Goal: Communication & Community: Ask a question

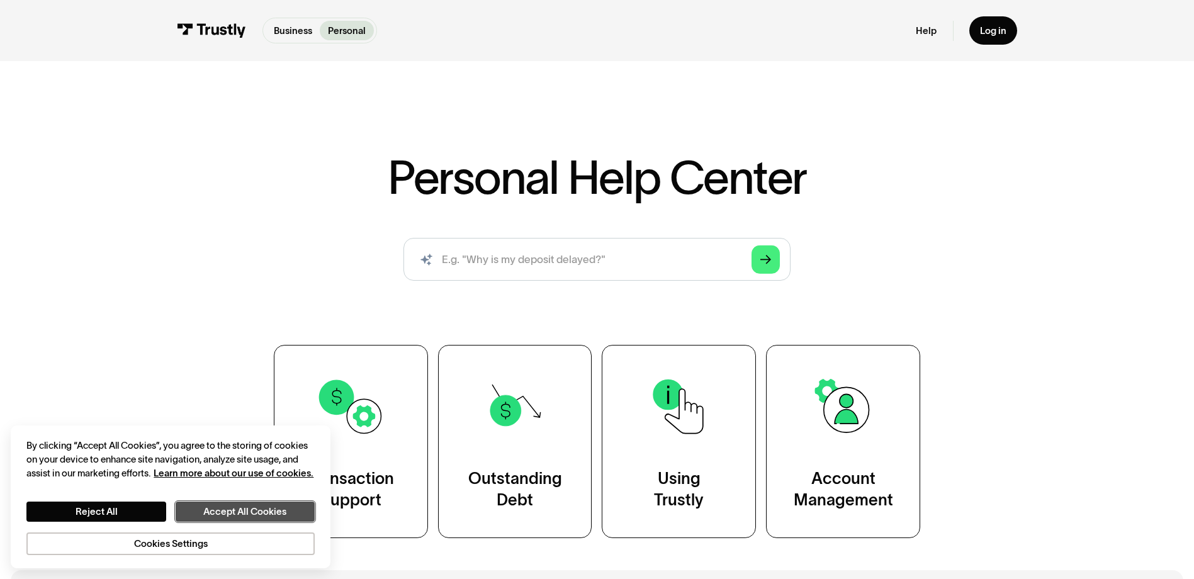
click at [188, 509] on button "Accept All Cookies" at bounding box center [245, 512] width 139 height 20
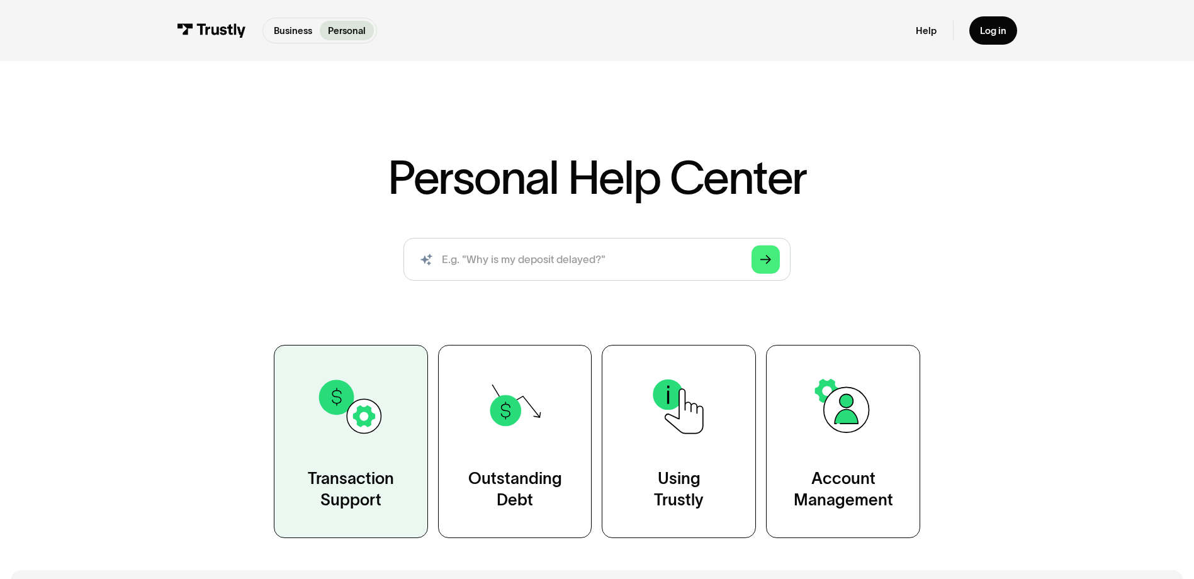
click at [323, 452] on link "Transaction Support" at bounding box center [351, 441] width 154 height 193
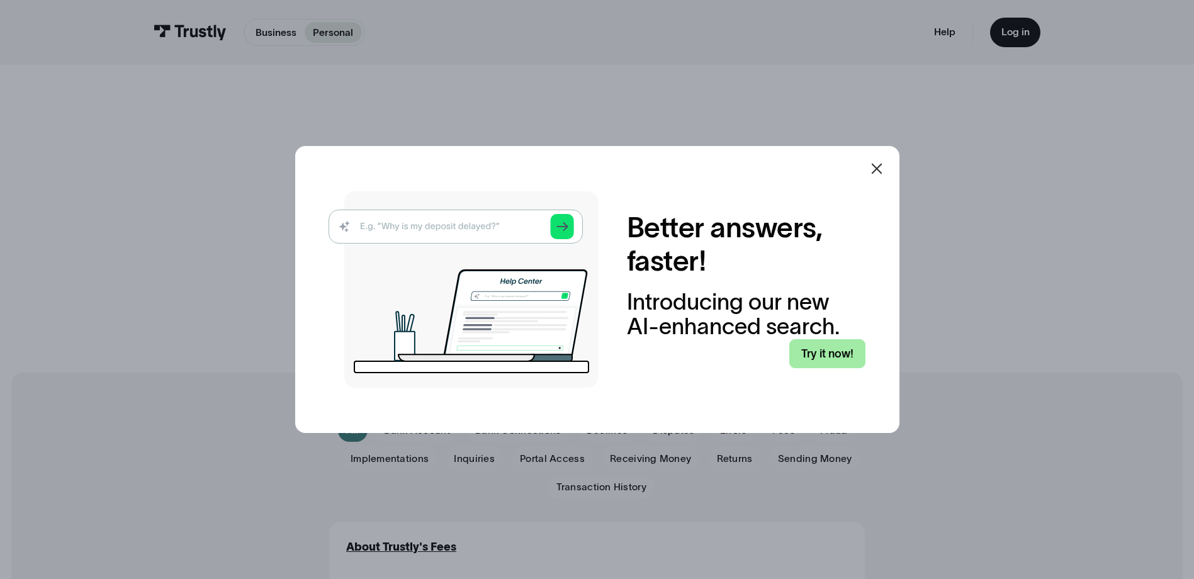
click at [835, 355] on link "Try it now!" at bounding box center [827, 354] width 76 height 30
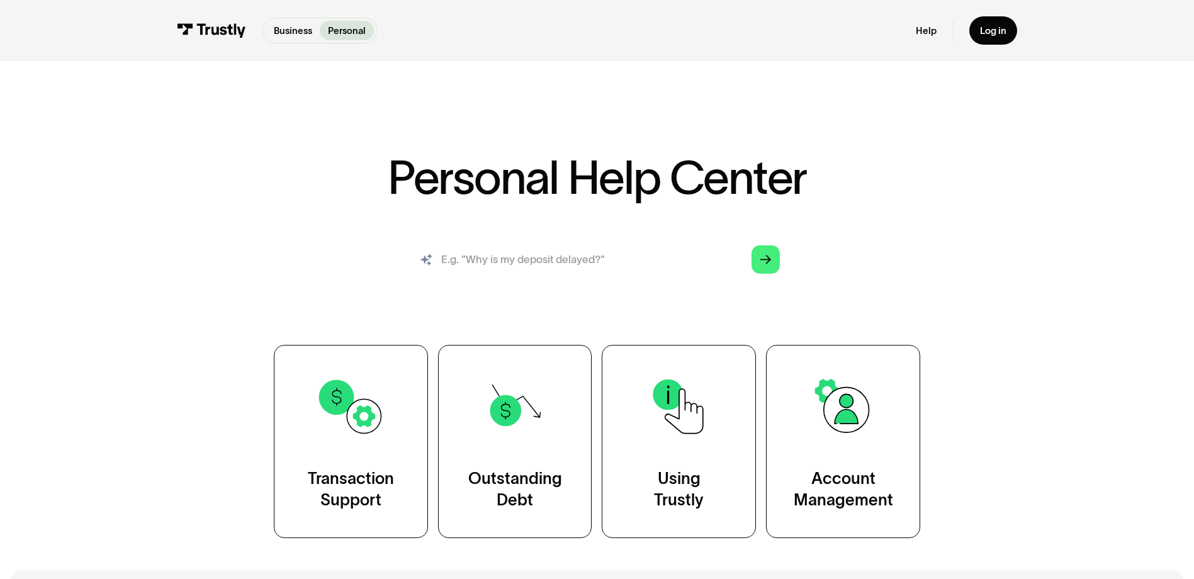
click at [498, 261] on input "search" at bounding box center [596, 259] width 386 height 43
click at [475, 259] on input "invaild credentials when they're correct" at bounding box center [596, 259] width 386 height 43
type input "invalid bank credentials when they're correct"
click at [762, 266] on icon "Arrow Right" at bounding box center [765, 259] width 11 height 11
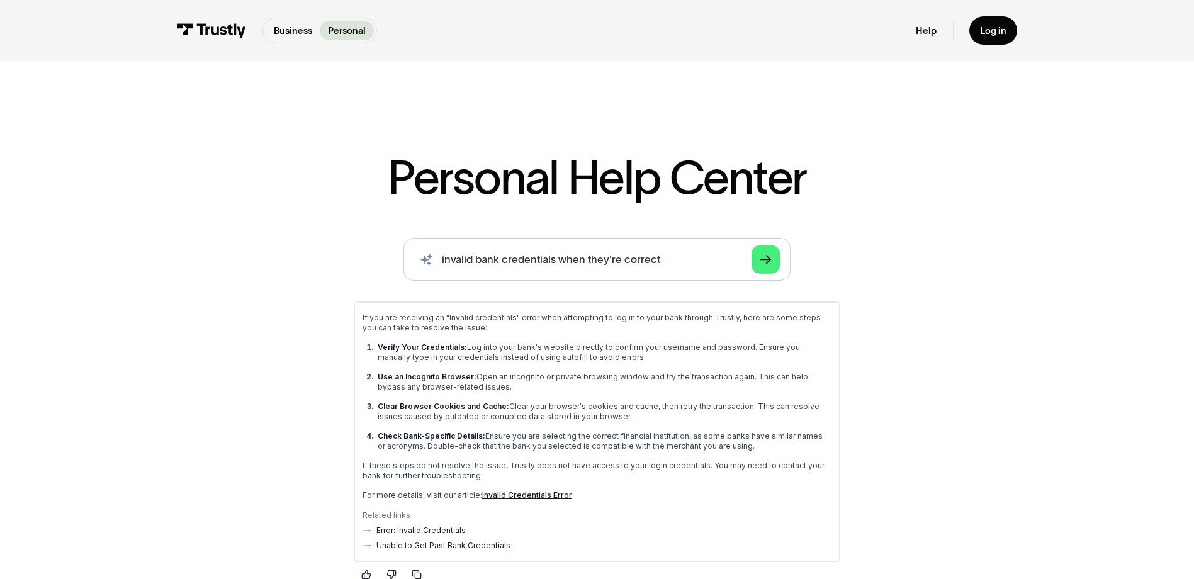
click at [505, 493] on link "Invalid Credentials Error" at bounding box center [526, 494] width 90 height 9
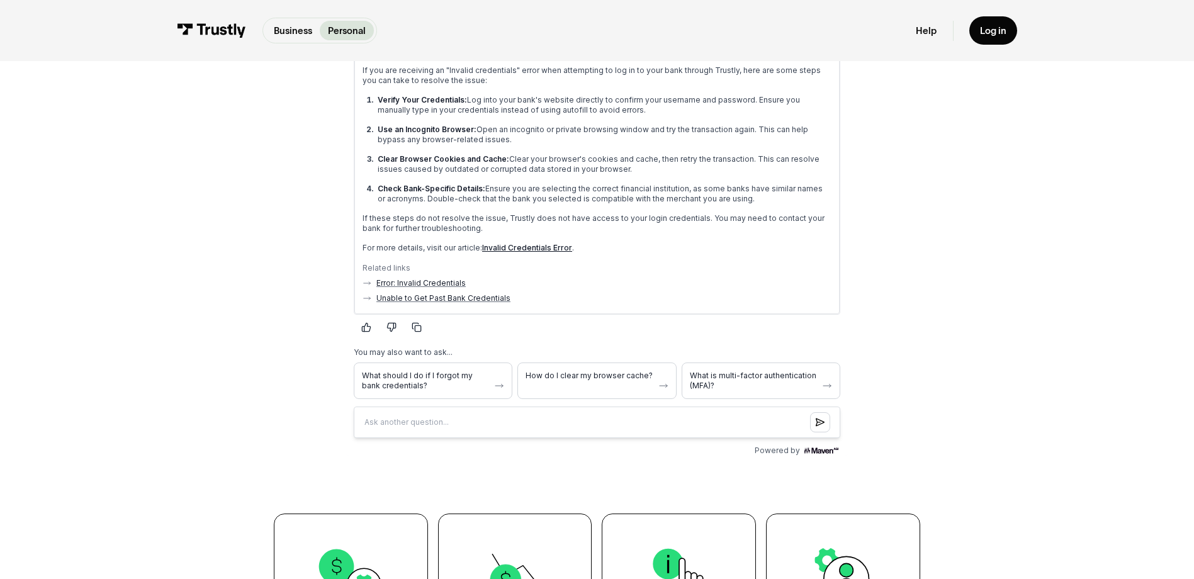
scroll to position [252, 0]
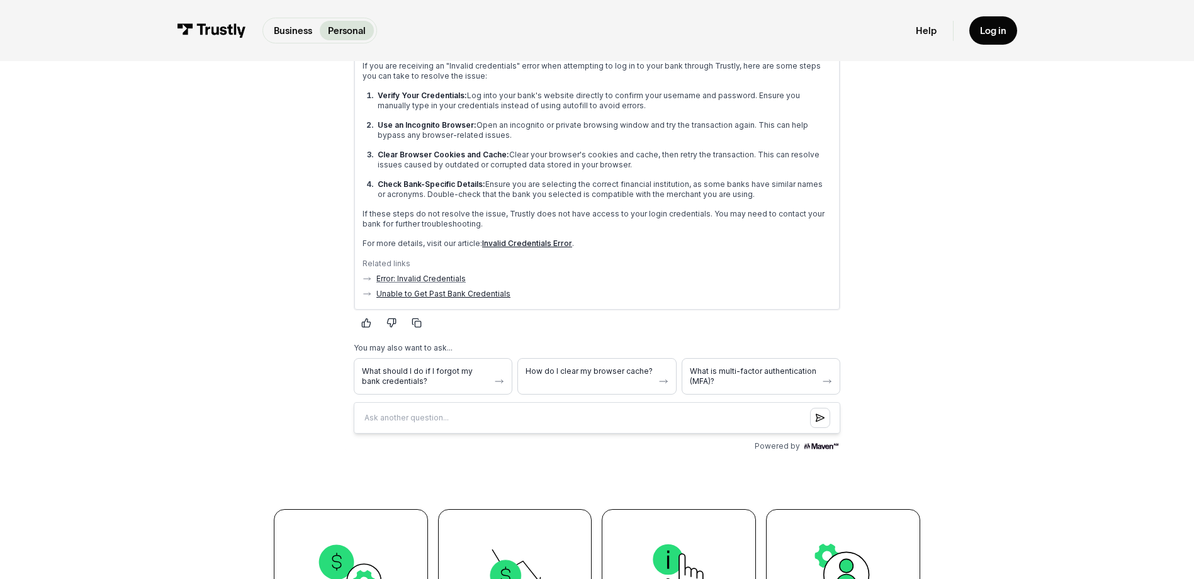
click at [413, 295] on link "Unable to Get Past Bank Credentials" at bounding box center [443, 294] width 134 height 10
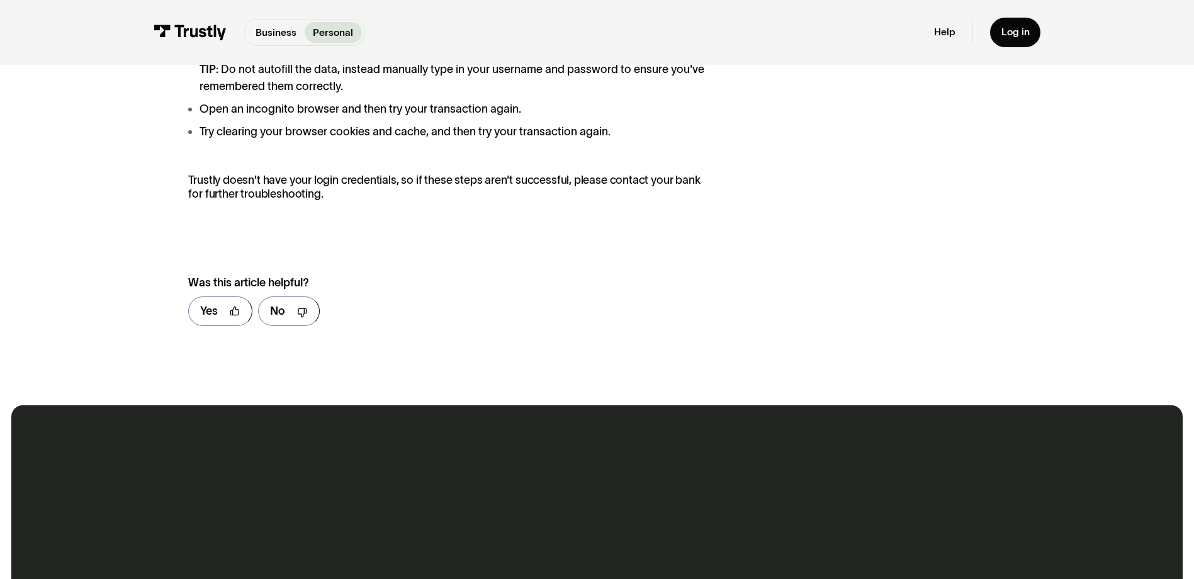
scroll to position [378, 0]
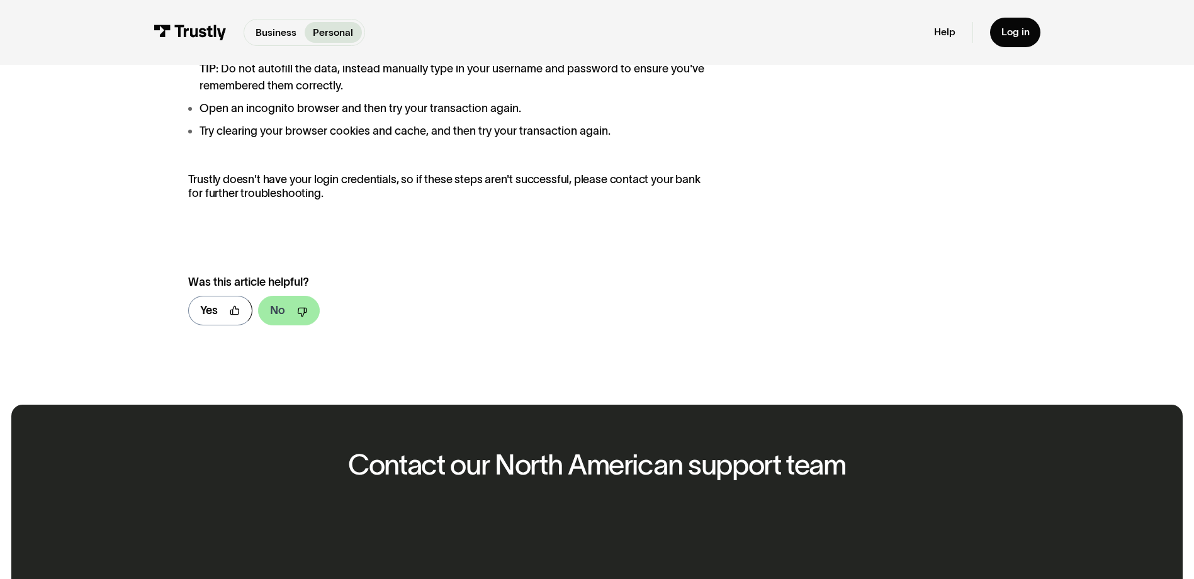
click at [282, 312] on div "No" at bounding box center [277, 310] width 15 height 17
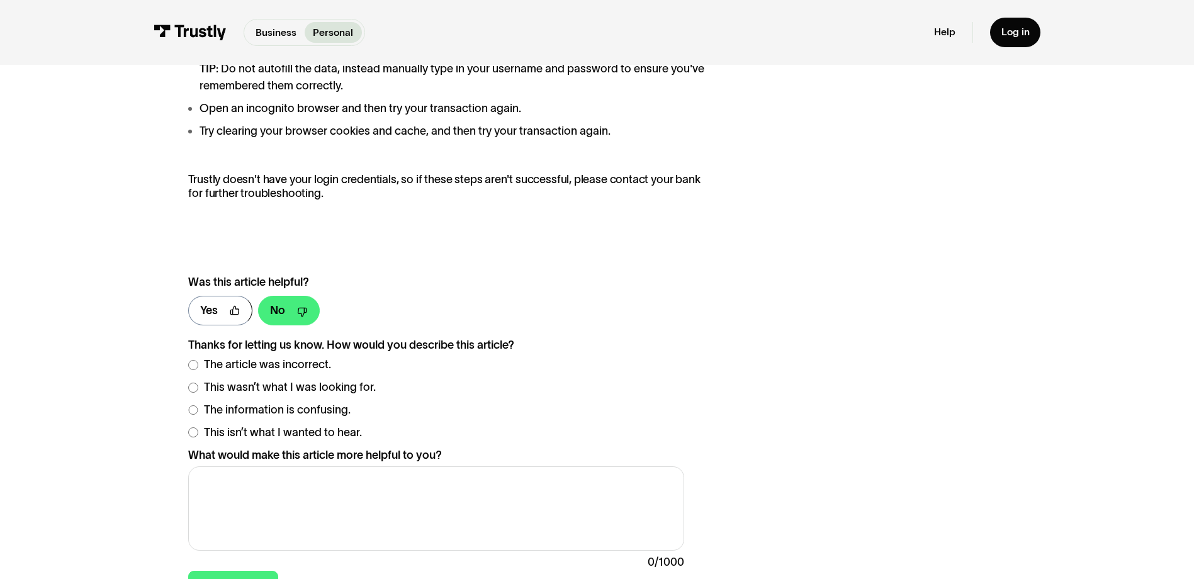
click at [193, 373] on label "The article was incorrect." at bounding box center [436, 364] width 496 height 17
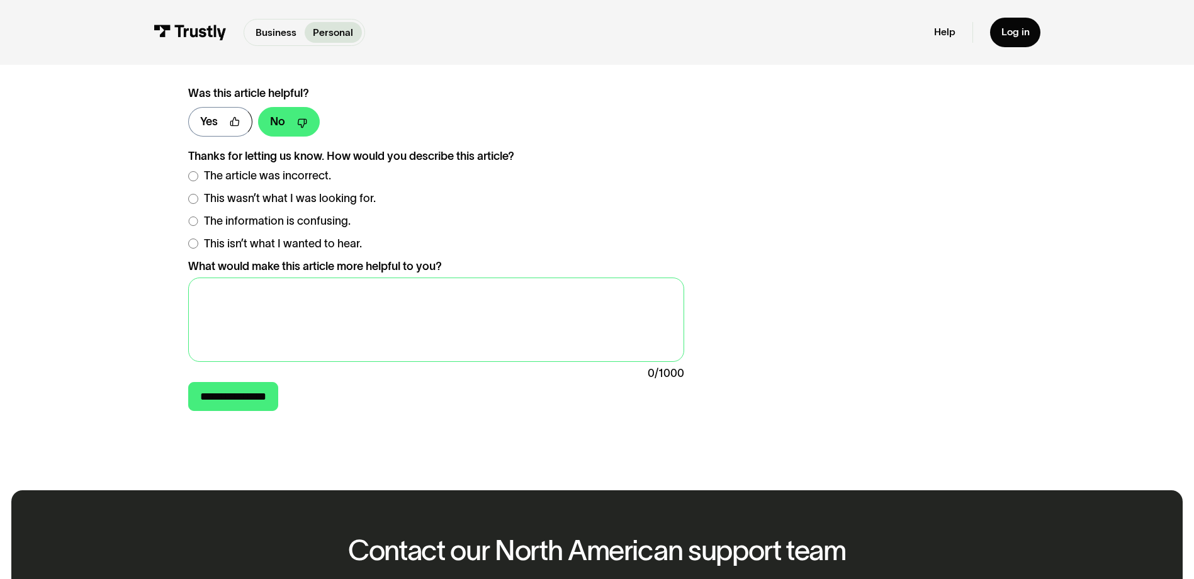
click at [225, 313] on textarea "What would make this article more helpful to you?" at bounding box center [436, 320] width 496 height 84
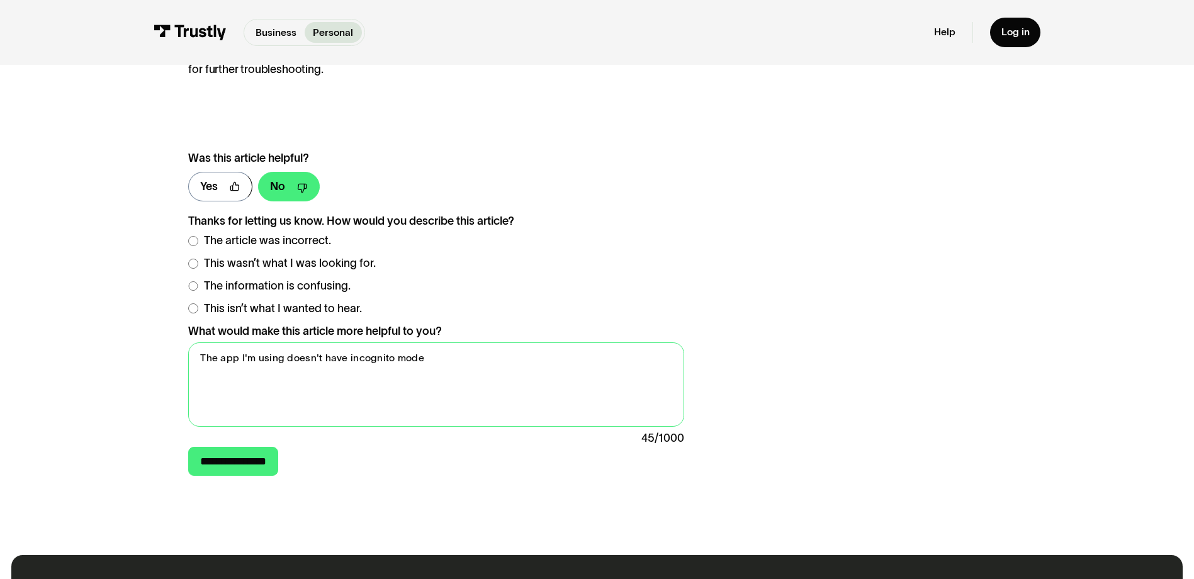
scroll to position [503, 0]
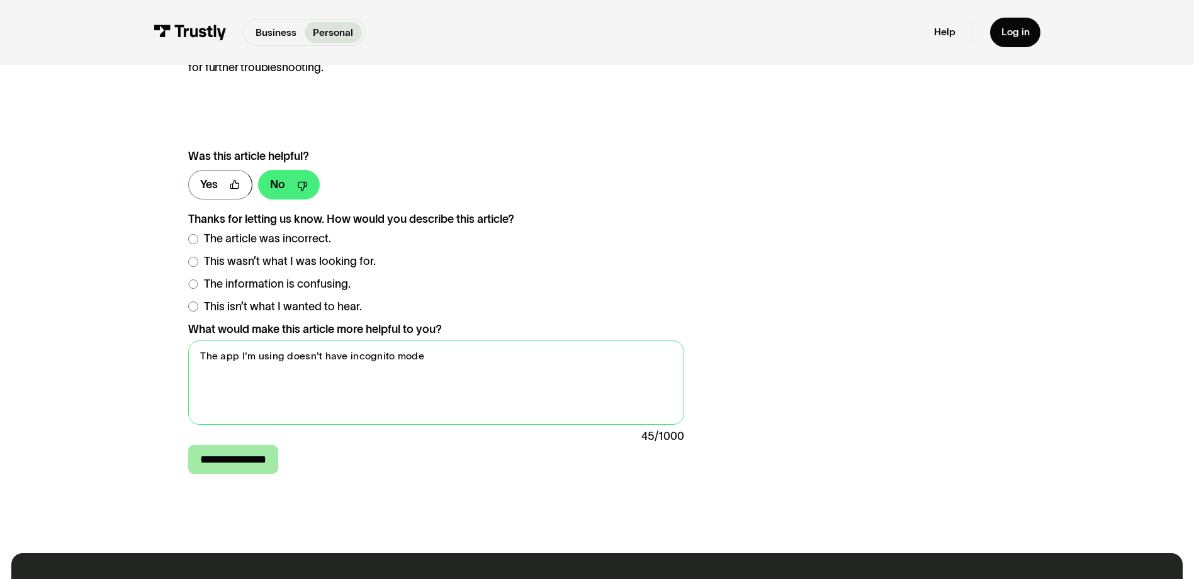
type textarea "The app I'm using doesn't have incognito mode"
click at [215, 471] on input "**********" at bounding box center [233, 460] width 90 height 30
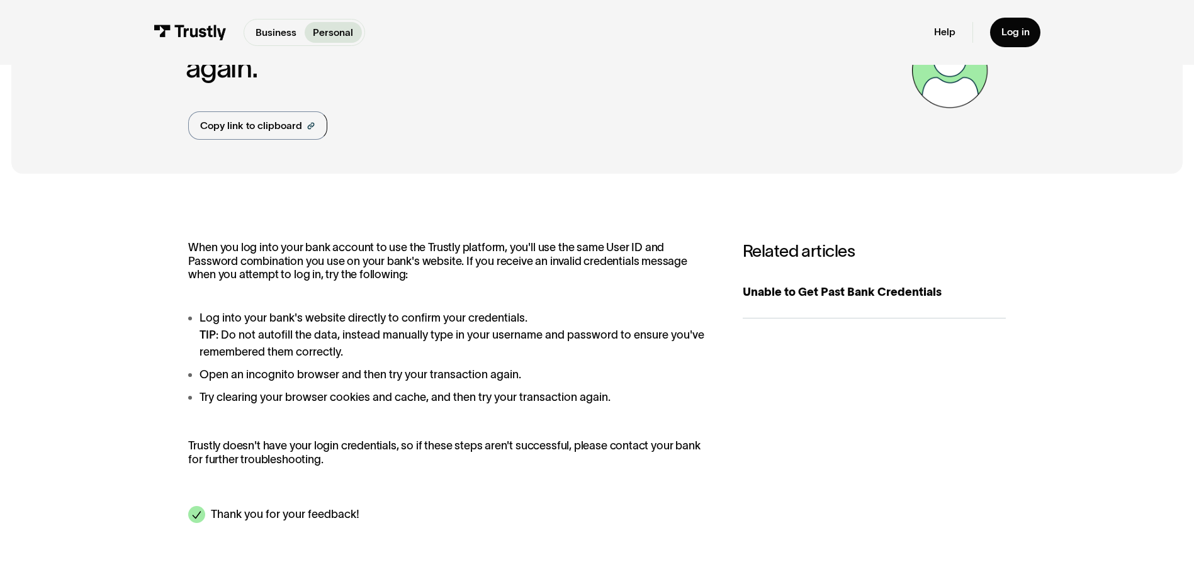
scroll to position [0, 0]
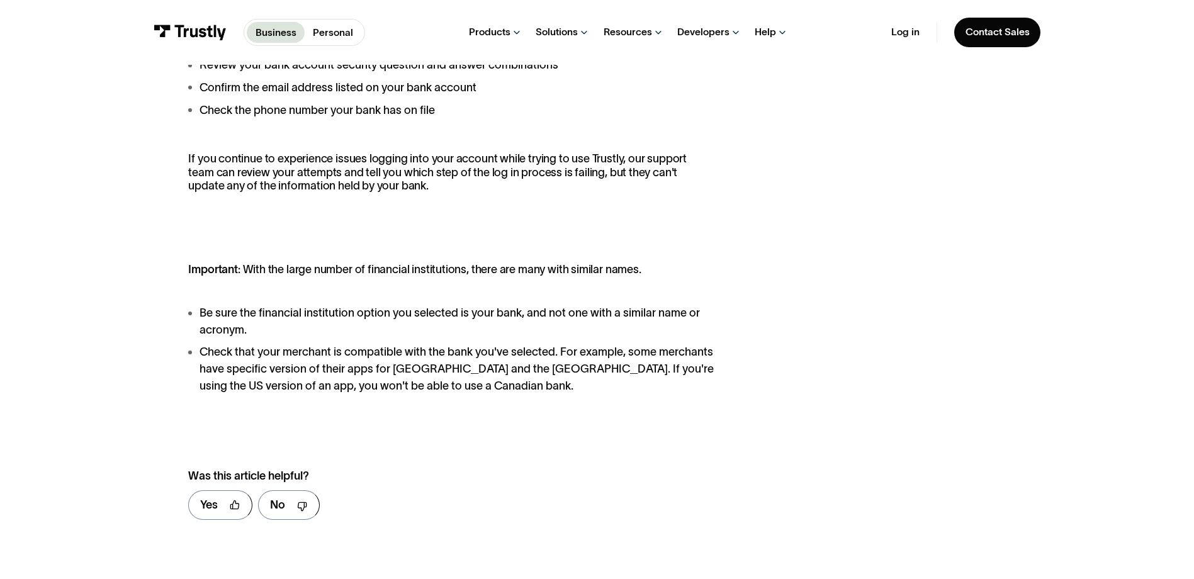
scroll to position [503, 0]
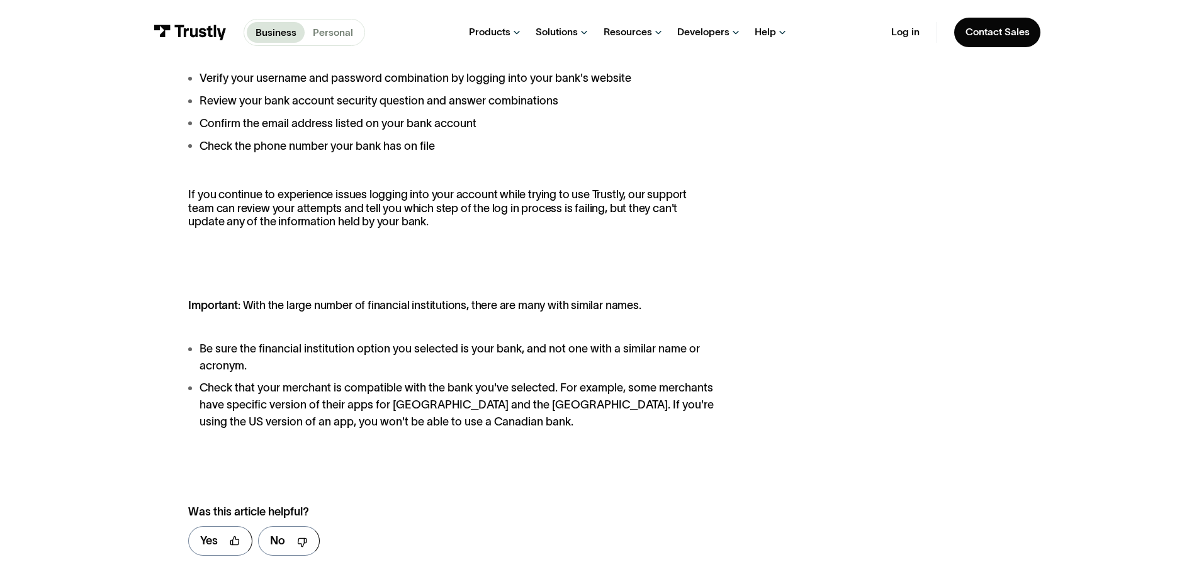
click at [347, 34] on p "Personal" at bounding box center [333, 32] width 40 height 15
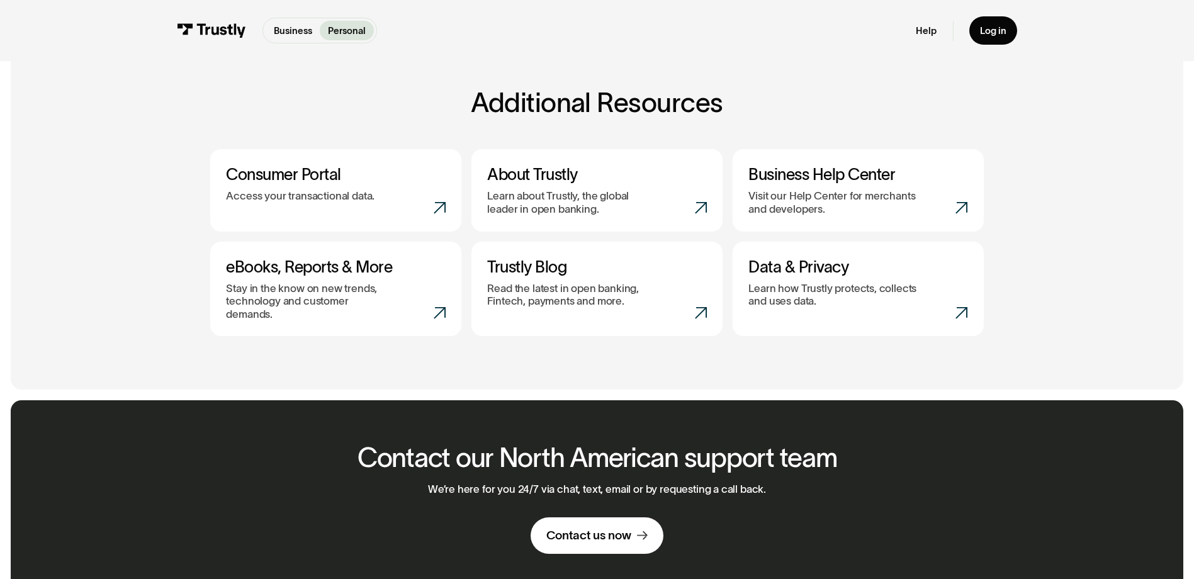
scroll to position [533, 0]
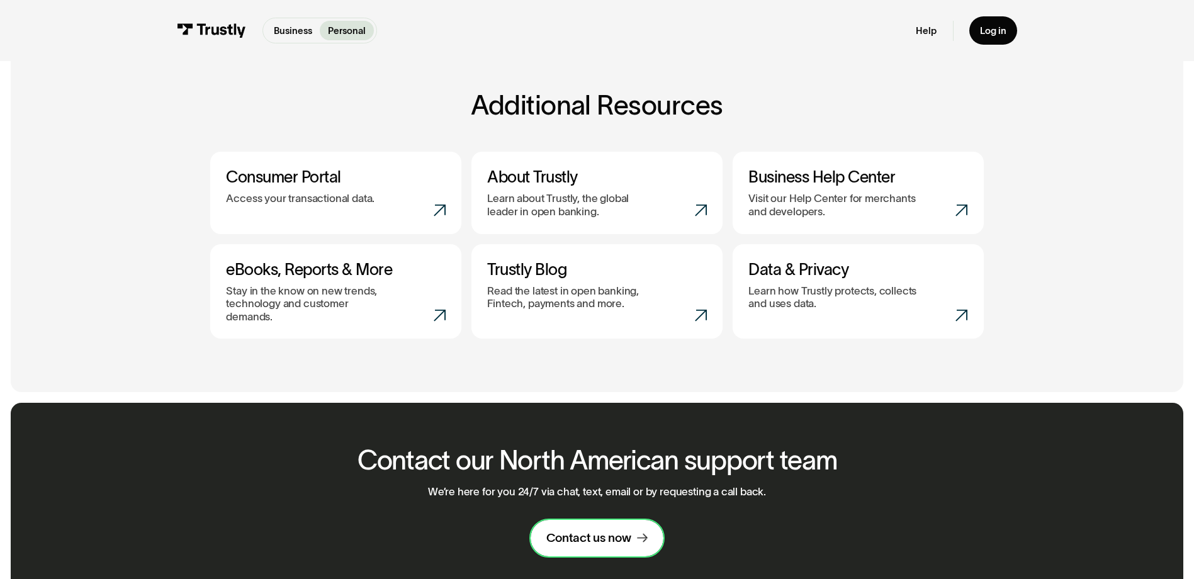
click at [609, 532] on div "Contact us now" at bounding box center [588, 539] width 85 height 16
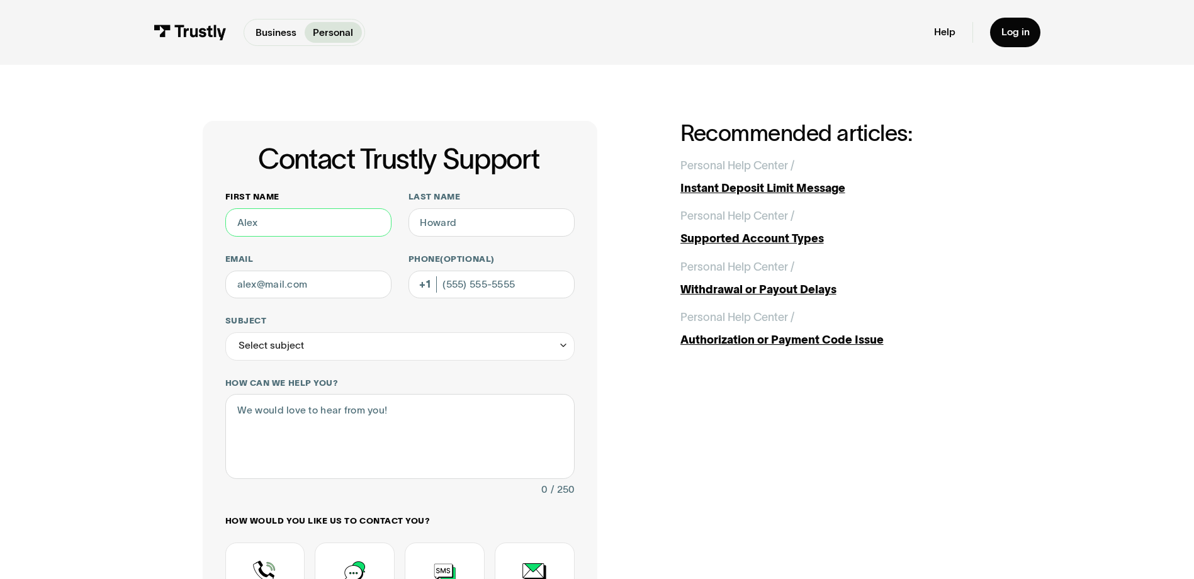
click at [308, 229] on input "First name" at bounding box center [308, 222] width 166 height 28
type input "Chris"
type input "Vandenbroek"
type input "cvande85@outlook.com"
type input "(734) 278-2442"
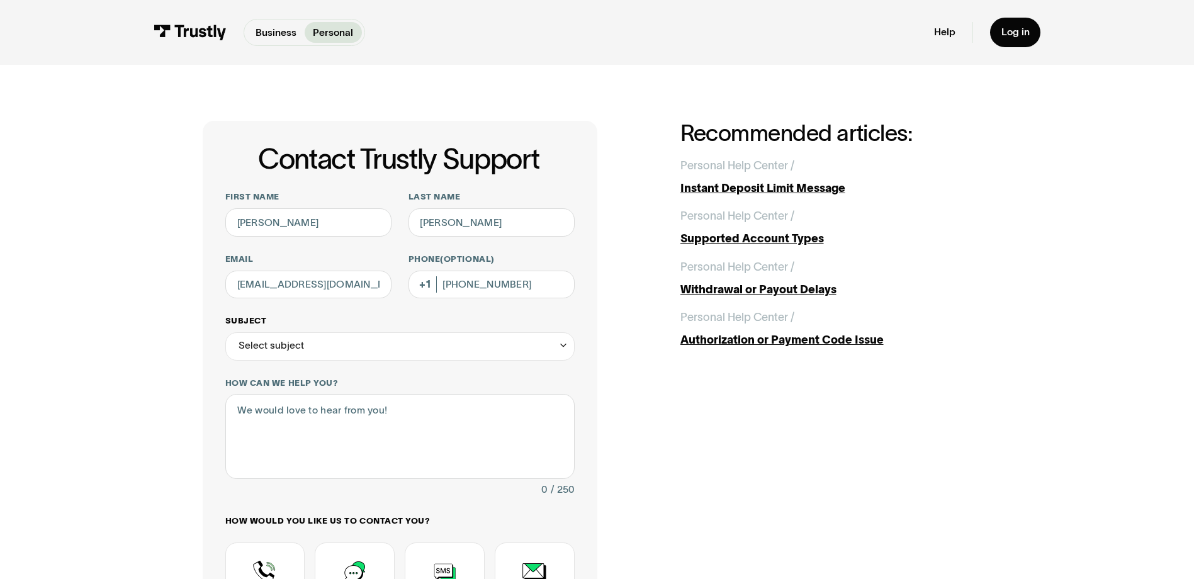
click at [559, 345] on icon "Contact Trustly Support" at bounding box center [563, 345] width 10 height 11
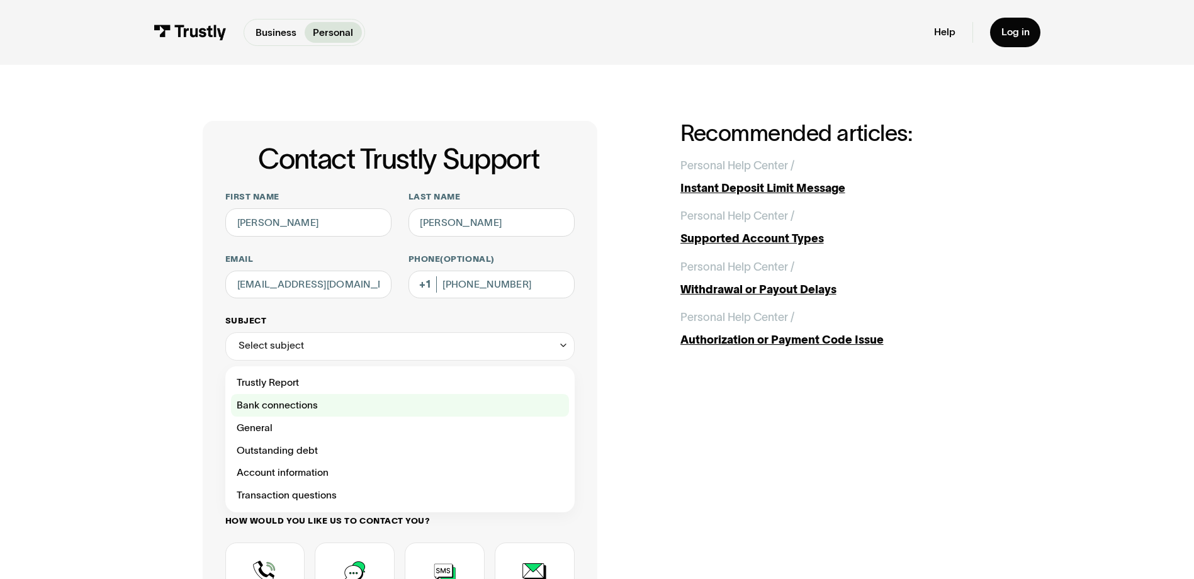
click at [283, 406] on div "Contact Trustly Support" at bounding box center [400, 405] width 338 height 23
type input "**********"
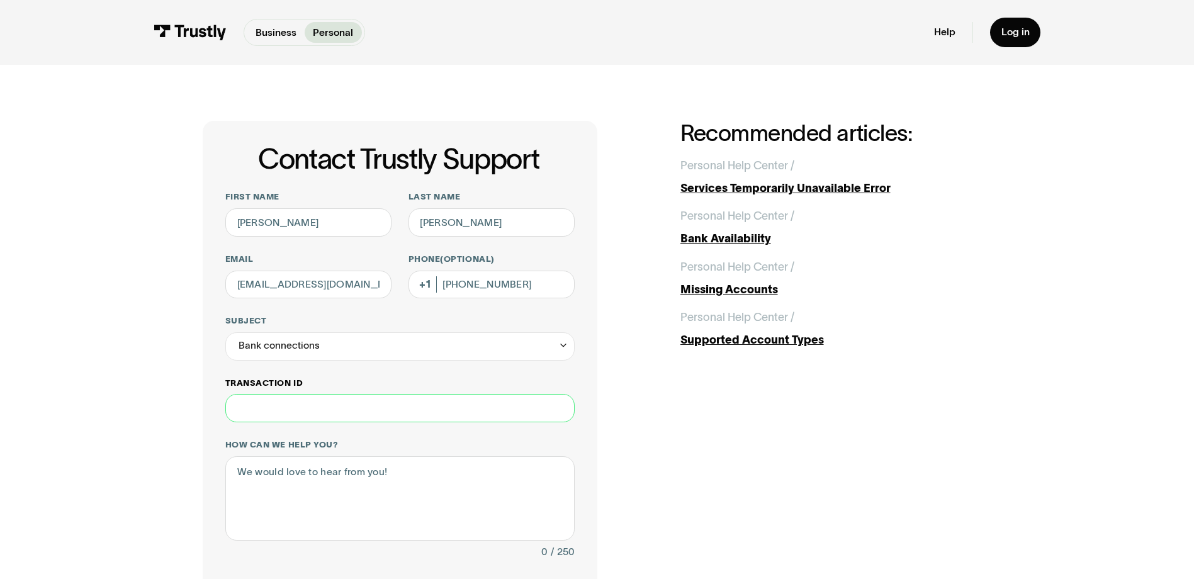
click at [273, 411] on input "Transaction ID" at bounding box center [399, 408] width 349 height 28
type input "*******"
click at [271, 481] on textarea "How can we help you?" at bounding box center [399, 498] width 349 height 84
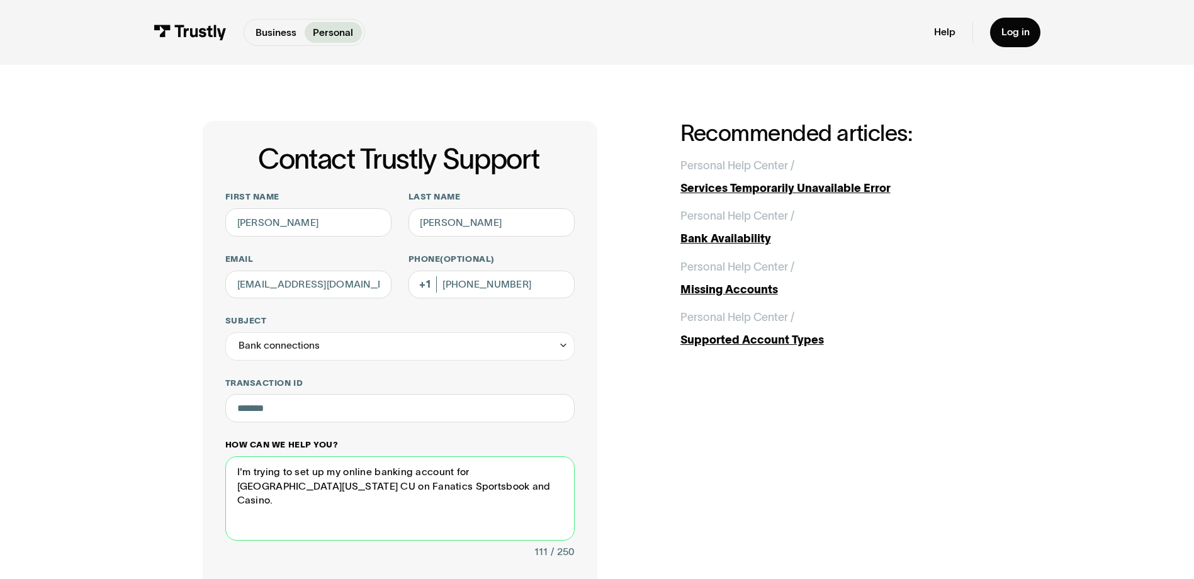
click at [480, 490] on textarea "I'm trying to set up my online banking account for University of Michigan CU on…" at bounding box center [399, 498] width 349 height 84
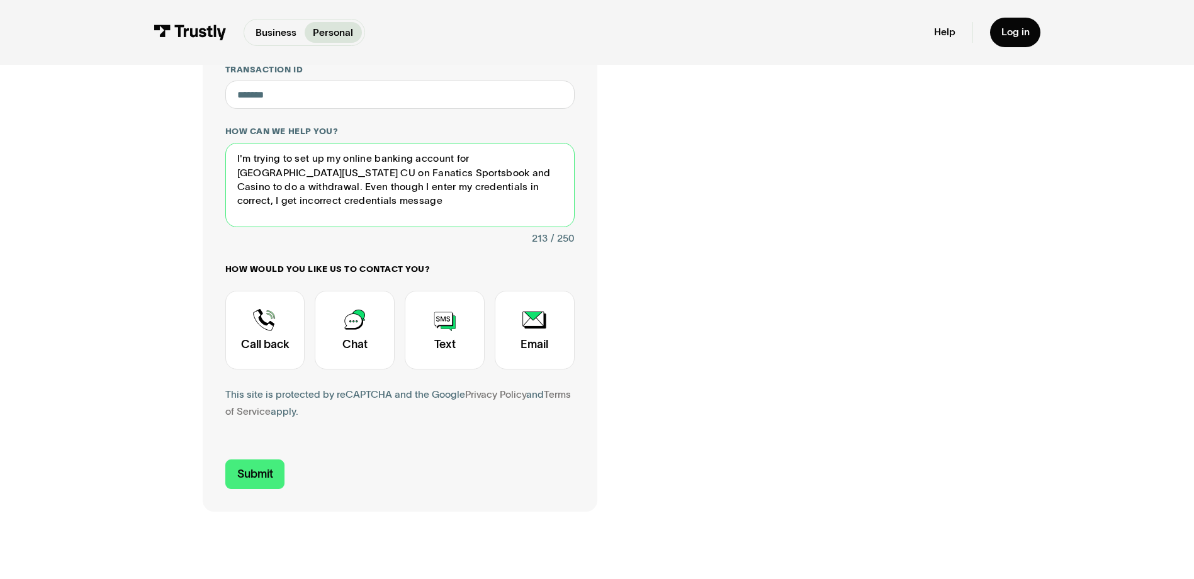
scroll to position [315, 0]
type textarea "I'm trying to set up my online banking account for University of Michigan CU on…"
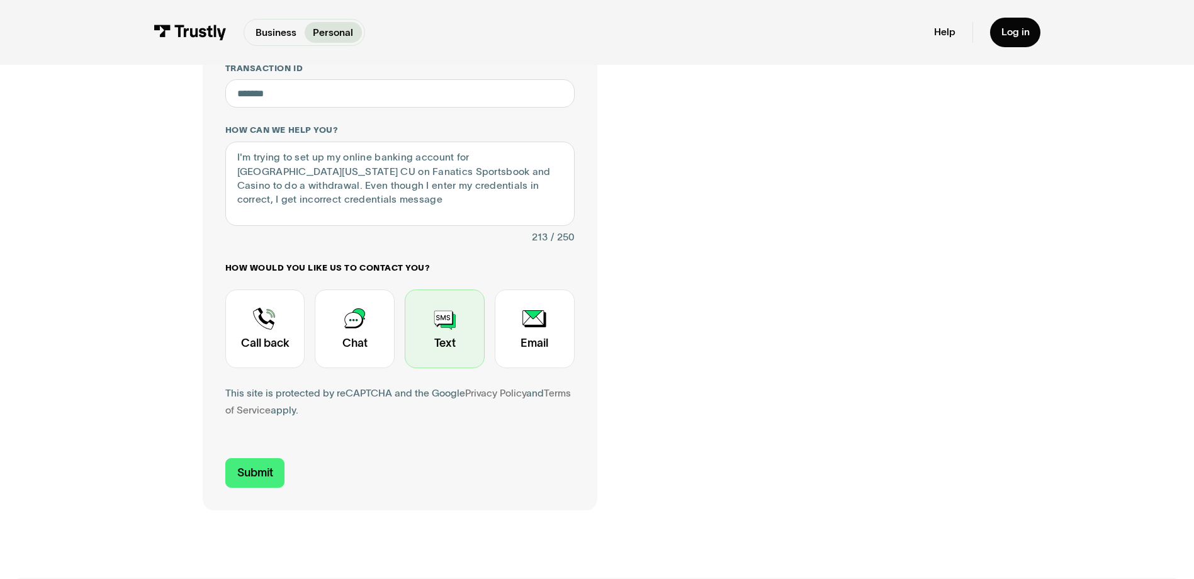
click at [437, 356] on div "Contact Trustly Support" at bounding box center [445, 329] width 80 height 79
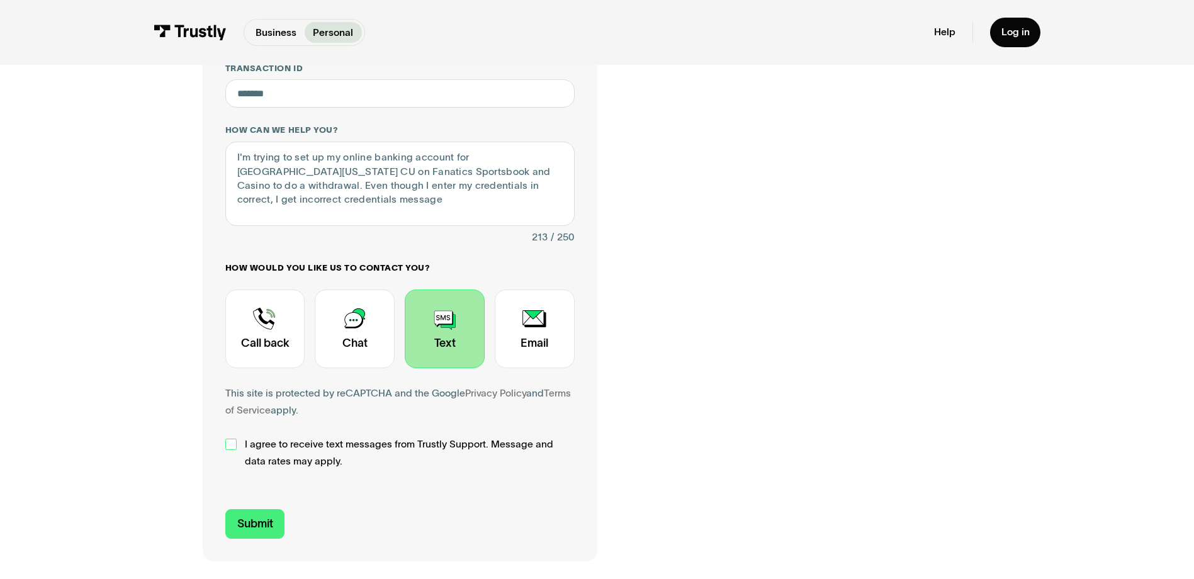
click at [232, 447] on div "Contact Trustly Support" at bounding box center [230, 444] width 11 height 11
click at [268, 522] on input "Submit" at bounding box center [255, 524] width 60 height 30
type input "+17342782442"
